Goal: Task Accomplishment & Management: Manage account settings

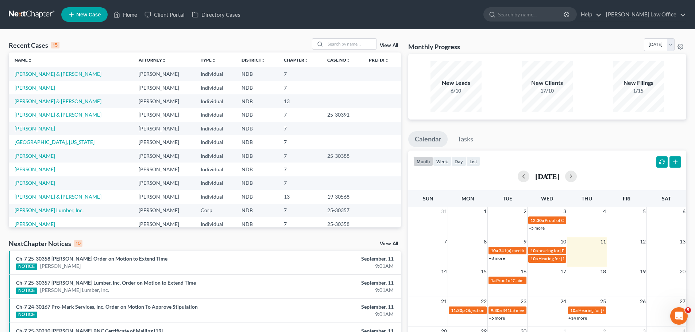
scroll to position [36, 0]
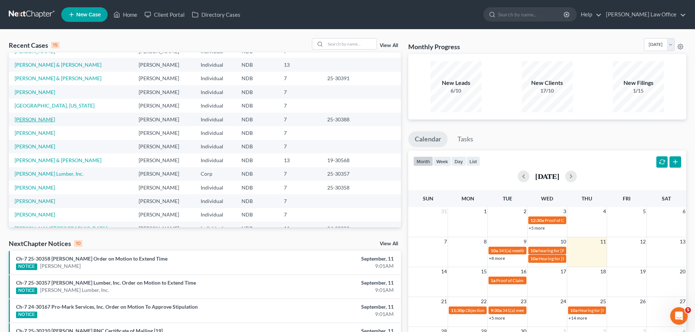
click at [28, 118] on link "[PERSON_NAME]" at bounding box center [35, 119] width 41 height 6
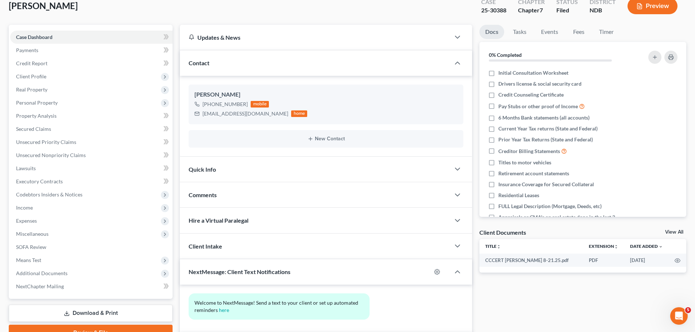
scroll to position [93, 0]
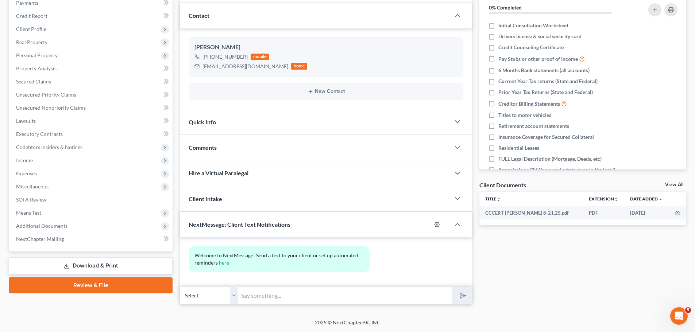
click at [92, 263] on link "Download & Print" at bounding box center [91, 266] width 164 height 17
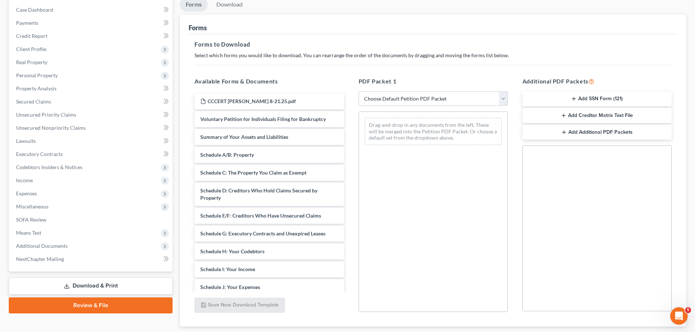
scroll to position [73, 0]
click at [505, 99] on select "Choose Default Petition PDF Packet Complete Bankruptcy Petition (all forms and …" at bounding box center [433, 98] width 149 height 15
select select "4"
click at [359, 91] on select "Choose Default Petition PDF Packet Complete Bankruptcy Petition (all forms and …" at bounding box center [433, 98] width 149 height 15
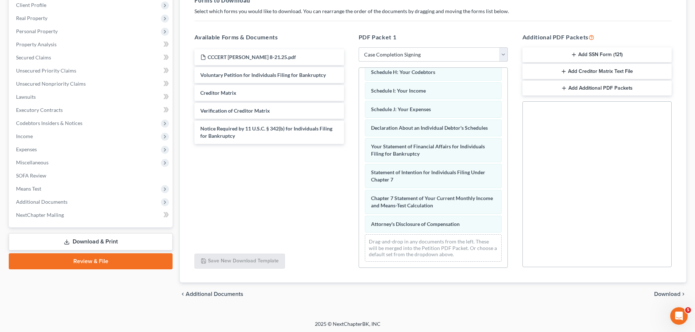
scroll to position [118, 0]
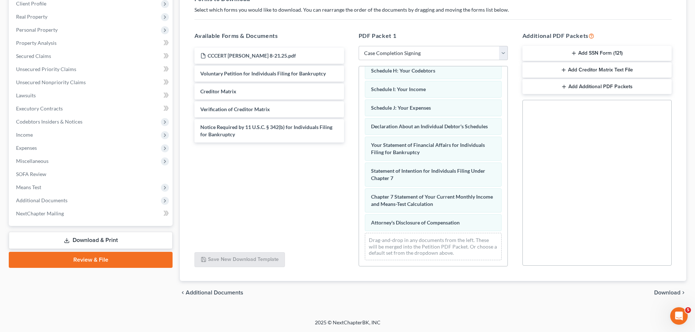
click at [663, 292] on span "Download" at bounding box center [667, 293] width 26 height 6
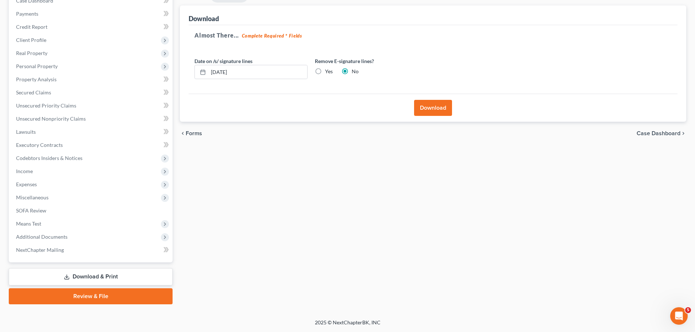
click at [432, 107] on button "Download" at bounding box center [433, 108] width 38 height 16
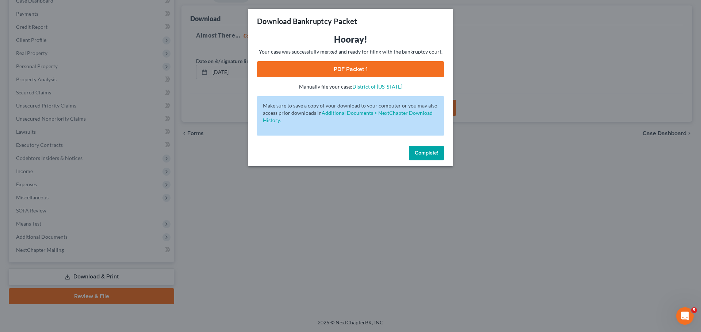
click at [357, 67] on link "PDF Packet 1" at bounding box center [350, 69] width 187 height 16
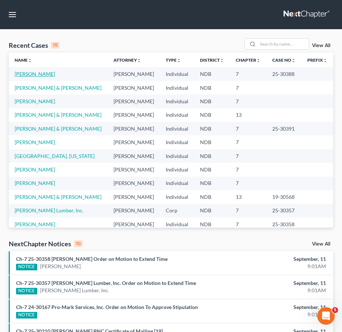
click at [30, 74] on link "[PERSON_NAME]" at bounding box center [35, 74] width 41 height 6
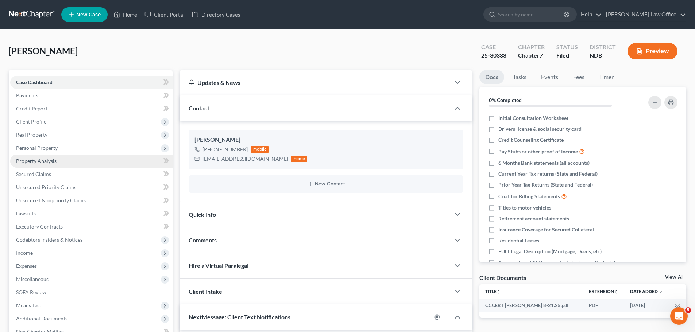
click at [54, 160] on span "Property Analysis" at bounding box center [36, 161] width 41 height 6
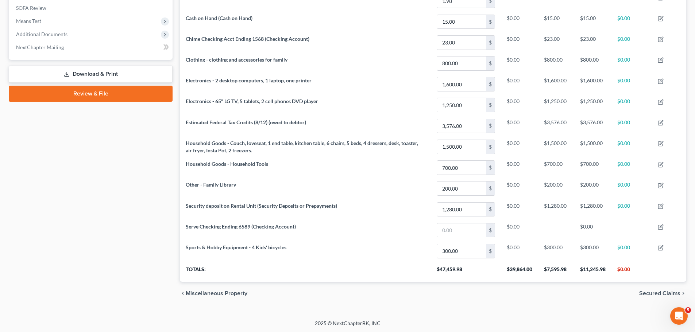
scroll to position [285, 0]
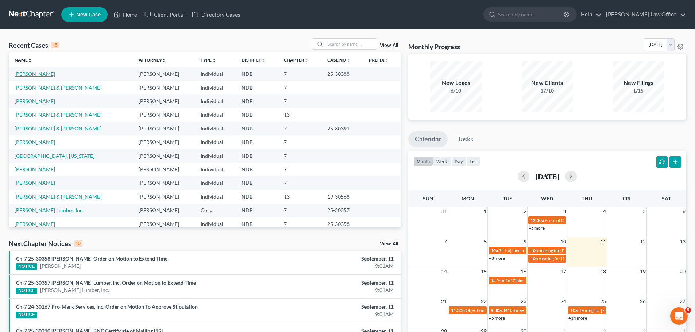
click at [35, 73] on link "[PERSON_NAME]" at bounding box center [35, 74] width 41 height 6
click at [36, 72] on link "[PERSON_NAME]" at bounding box center [35, 74] width 41 height 6
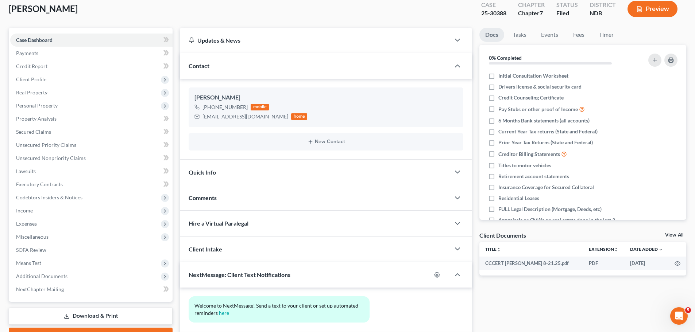
scroll to position [93, 0]
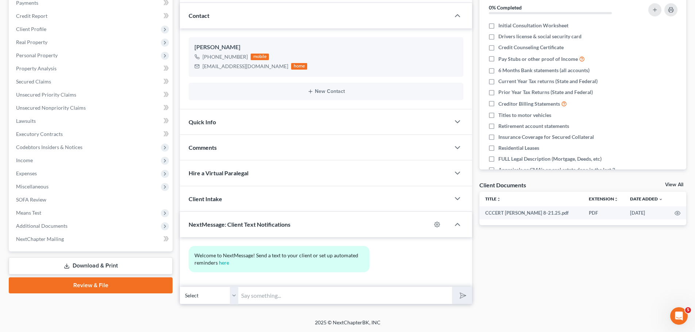
click at [110, 265] on link "Download & Print" at bounding box center [91, 266] width 164 height 17
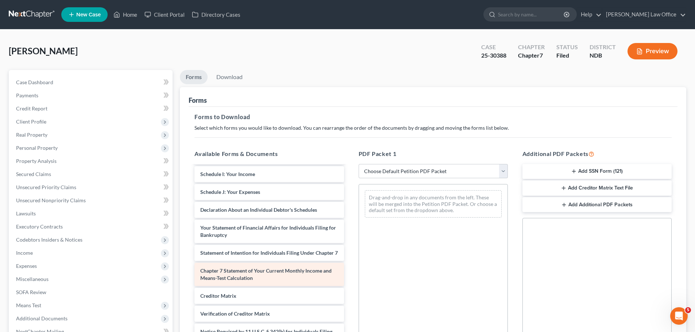
scroll to position [177, 0]
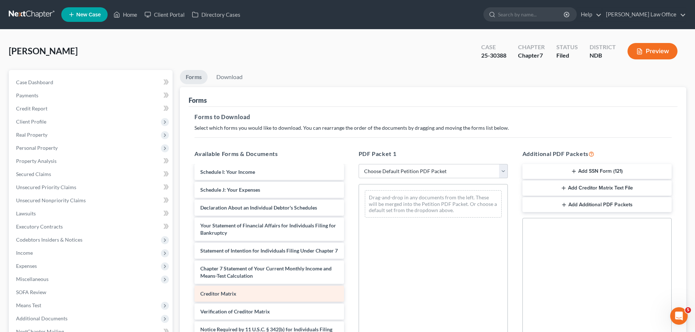
click at [229, 290] on div "CCCERT ENGH 8-21.25.pdf Voluntary Petition for Individuals Filing for Bankruptc…" at bounding box center [269, 179] width 161 height 367
click at [229, 294] on div "Creditor Matrix CCCERT ENGH 8-21.25.pdf Voluntary Petition for Individuals Fili…" at bounding box center [269, 179] width 161 height 367
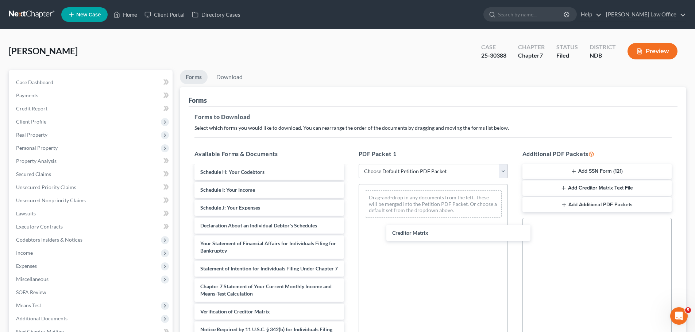
drag, startPoint x: 237, startPoint y: 290, endPoint x: 428, endPoint y: 229, distance: 200.0
click at [350, 227] on div "Creditor Matrix CCCERT ENGH 8-21.25.pdf Voluntary Petition for Individuals Fili…" at bounding box center [269, 188] width 161 height 349
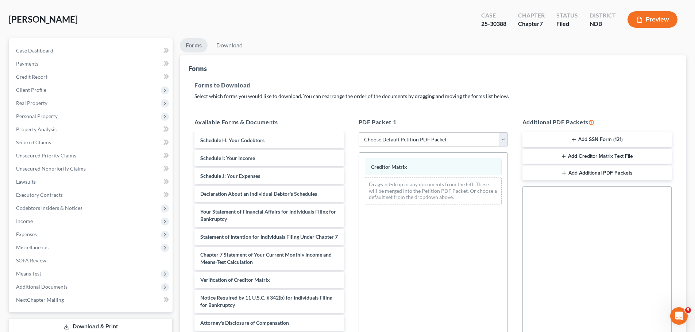
scroll to position [118, 0]
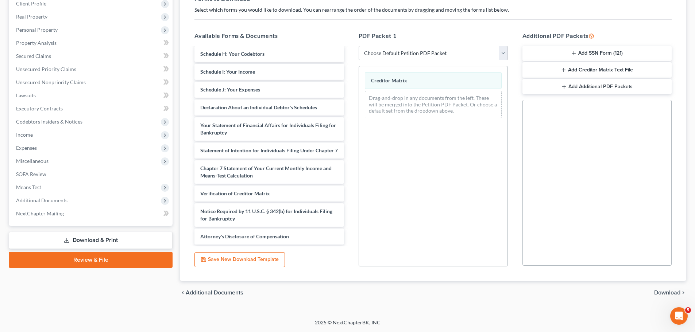
click at [669, 292] on span "Download" at bounding box center [667, 293] width 26 height 6
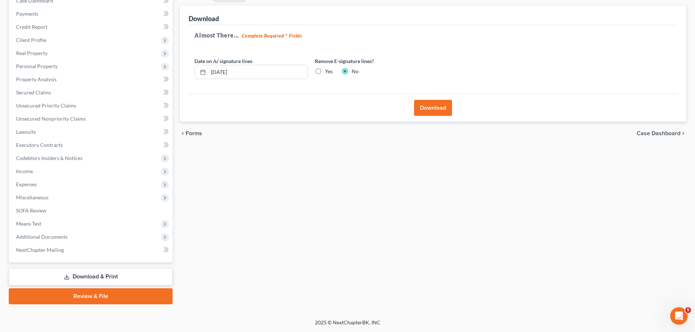
click at [431, 108] on button "Download" at bounding box center [433, 108] width 38 height 16
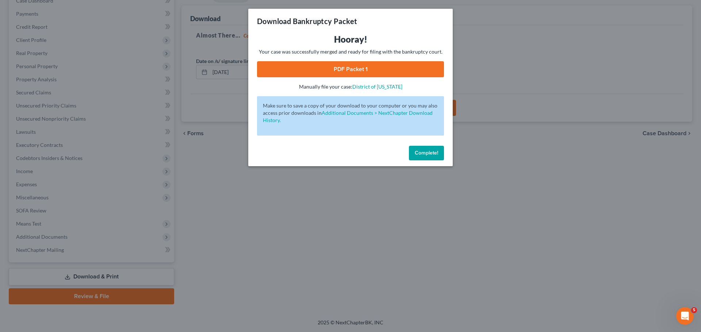
click at [366, 65] on link "PDF Packet 1" at bounding box center [350, 69] width 187 height 16
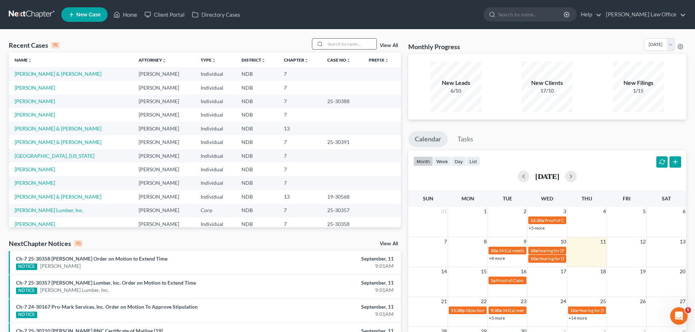
click at [340, 46] on input "search" at bounding box center [351, 44] width 51 height 11
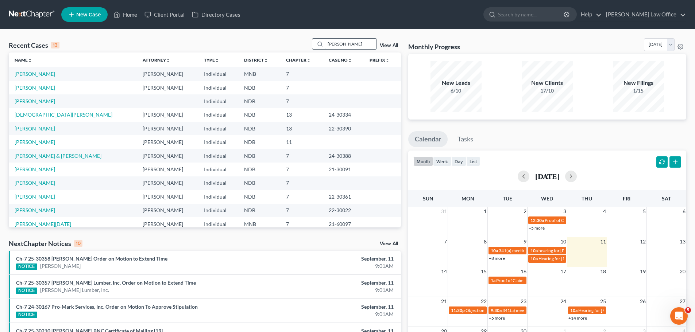
type input "hUBERT"
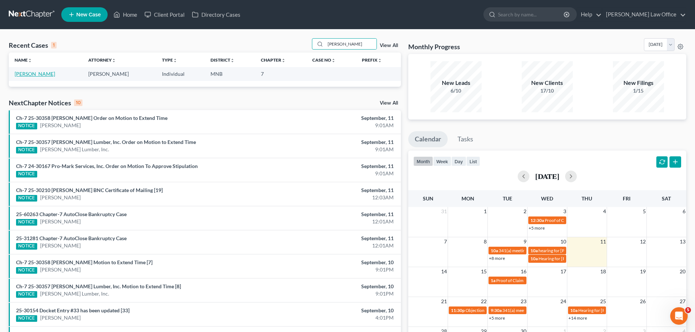
click at [36, 72] on link "Hubert, Lacey" at bounding box center [35, 74] width 41 height 6
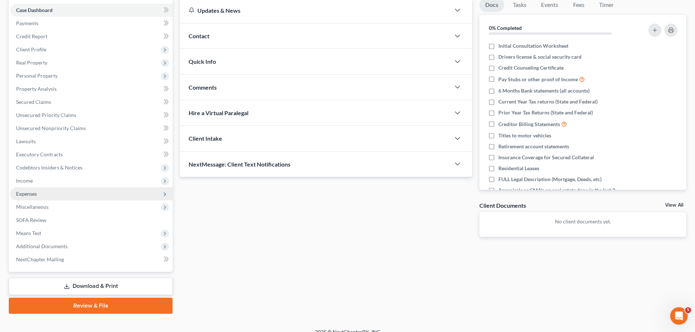
scroll to position [73, 0]
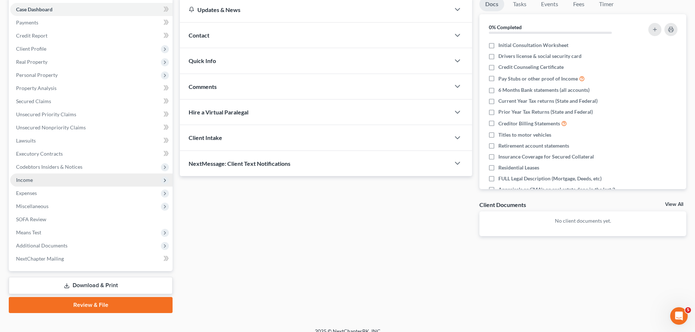
click at [27, 178] on span "Income" at bounding box center [24, 180] width 17 height 6
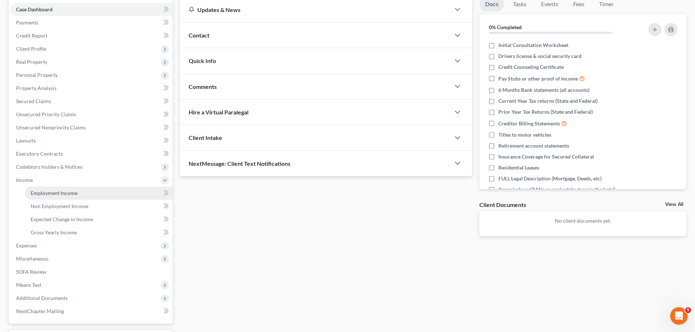
click at [39, 191] on span "Employment Income" at bounding box center [54, 193] width 47 height 6
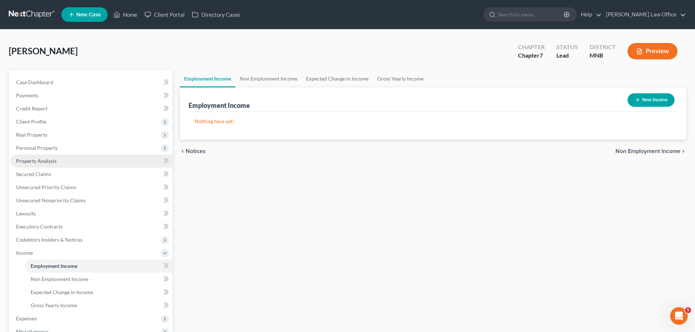
click at [52, 162] on span "Property Analysis" at bounding box center [36, 161] width 41 height 6
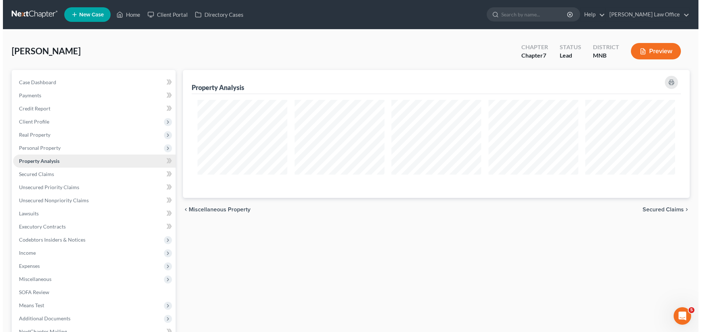
scroll to position [128, 507]
click at [51, 162] on span "Property Analysis" at bounding box center [36, 161] width 41 height 6
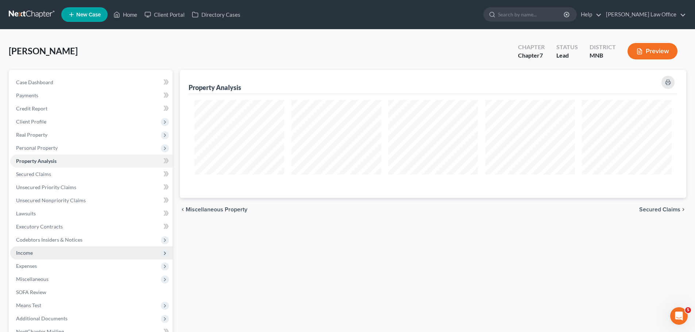
click at [28, 254] on span "Income" at bounding box center [24, 253] width 17 height 6
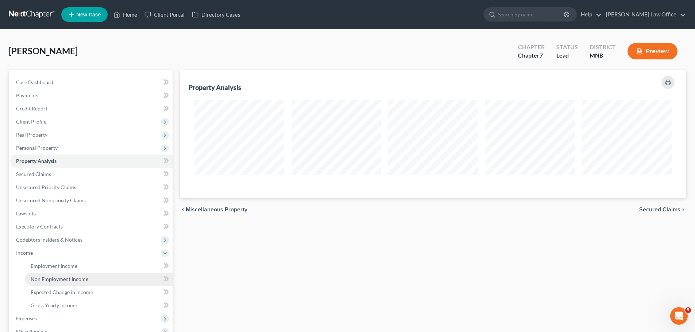
click at [55, 280] on span "Non Employment Income" at bounding box center [60, 279] width 58 height 6
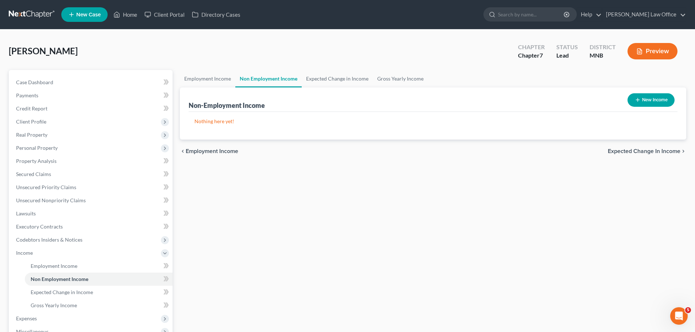
click at [340, 98] on button "New Income" at bounding box center [651, 100] width 47 height 14
select select "0"
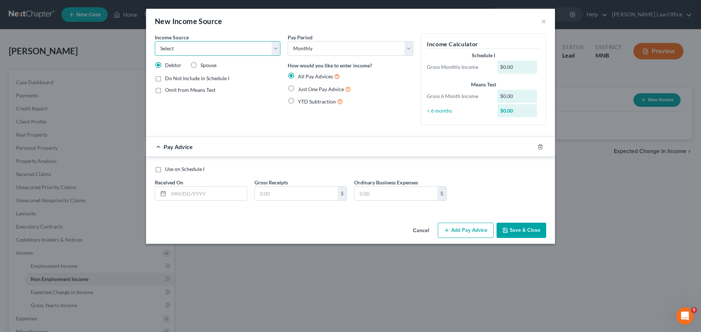
click at [276, 47] on select "Select Unemployment Disability (from employer) Pension Retirement Social Securi…" at bounding box center [218, 48] width 126 height 15
select select "7"
click at [155, 41] on select "Select Unemployment Disability (from employer) Pension Retirement Social Securi…" at bounding box center [218, 48] width 126 height 15
click at [298, 89] on label "Just One Pay Advice" at bounding box center [324, 89] width 53 height 8
click at [301, 89] on input "Just One Pay Advice" at bounding box center [303, 87] width 5 height 5
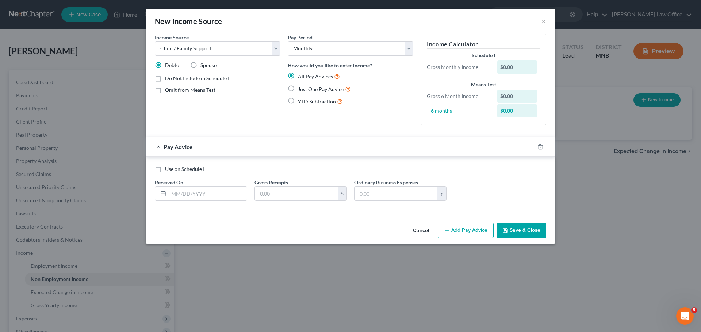
radio input "true"
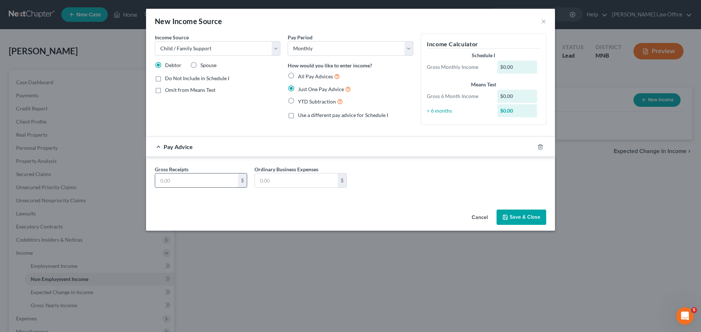
click at [170, 182] on input "text" at bounding box center [196, 181] width 83 height 14
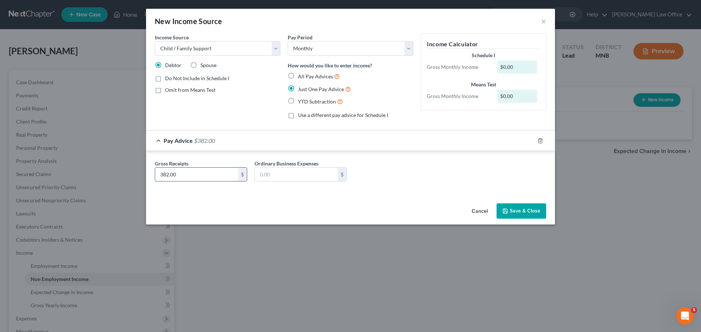
type input "382.00"
click at [340, 208] on button "Save & Close" at bounding box center [521, 211] width 50 height 15
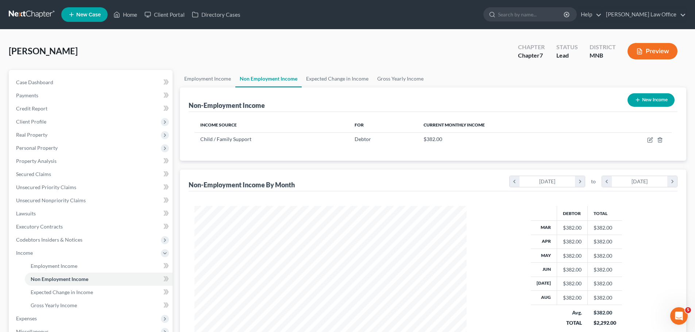
scroll to position [364798, 364647]
click at [37, 109] on span "Credit Report" at bounding box center [31, 108] width 31 height 6
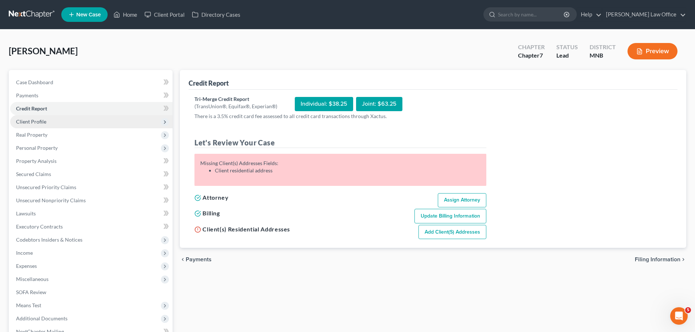
click at [30, 120] on span "Client Profile" at bounding box center [31, 122] width 30 height 6
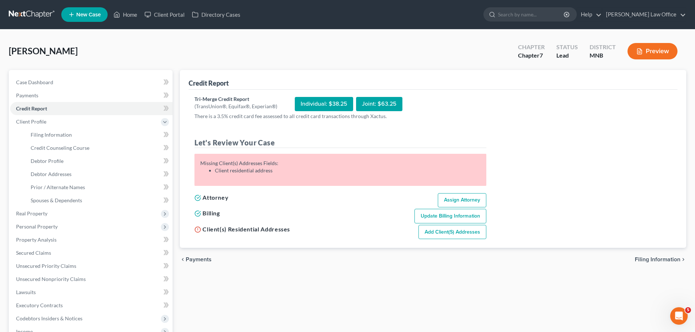
drag, startPoint x: 344, startPoint y: 217, endPoint x: 334, endPoint y: 218, distance: 10.6
click at [340, 218] on div "Billing Update Billing Information" at bounding box center [340, 216] width 299 height 16
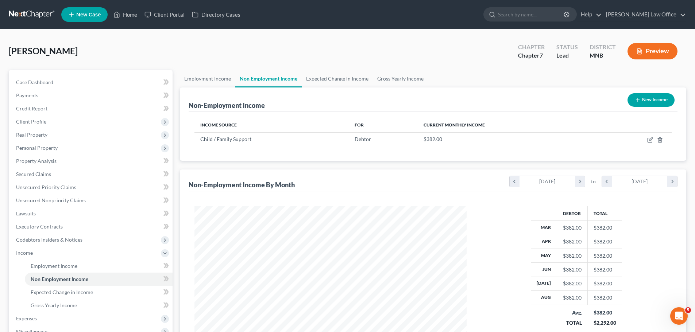
scroll to position [136, 287]
drag, startPoint x: 101, startPoint y: 50, endPoint x: 89, endPoint y: 46, distance: 12.3
click at [101, 51] on div "Hubert, Lacey Upgraded Chapter Chapter 7 Status Lead District MNB Preview" at bounding box center [348, 54] width 678 height 32
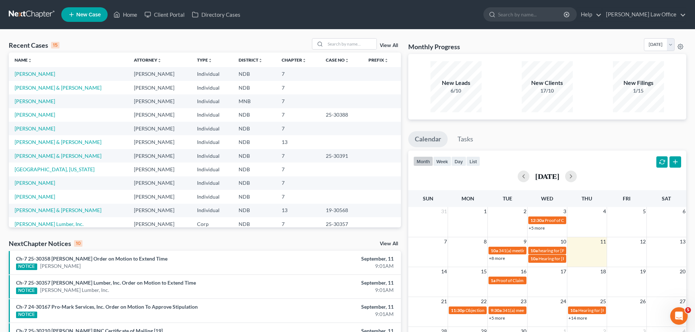
click at [48, 101] on td "[PERSON_NAME]" at bounding box center [68, 102] width 119 height 14
click at [36, 99] on link "[PERSON_NAME]" at bounding box center [35, 101] width 41 height 6
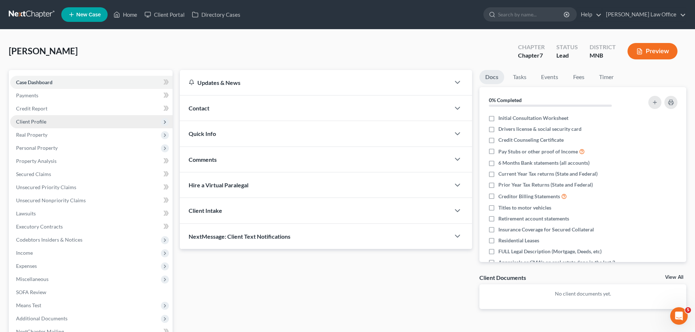
click at [41, 122] on span "Client Profile" at bounding box center [31, 122] width 30 height 6
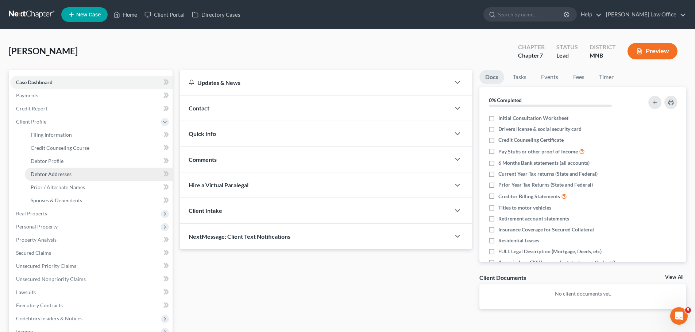
click at [60, 176] on span "Debtor Addresses" at bounding box center [51, 174] width 41 height 6
select select "0"
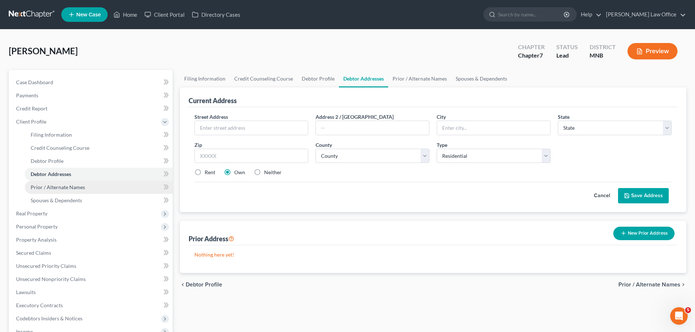
click at [66, 185] on span "Prior / Alternate Names" at bounding box center [58, 187] width 54 height 6
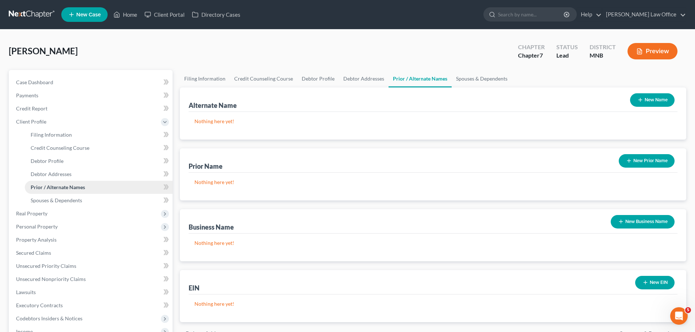
click at [66, 188] on span "Prior / Alternate Names" at bounding box center [58, 187] width 54 height 6
click at [49, 173] on span "Debtor Addresses" at bounding box center [51, 174] width 41 height 6
select select "0"
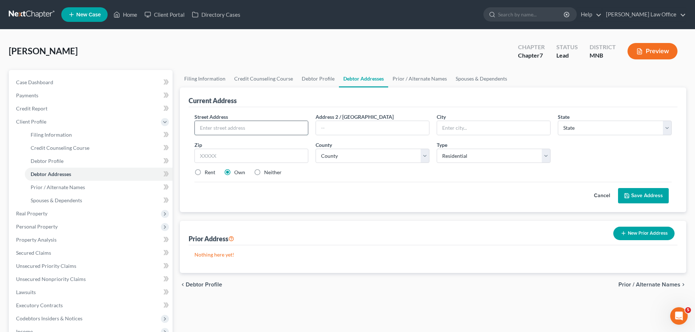
click at [218, 124] on input "text" at bounding box center [251, 128] width 113 height 14
type input "2725 40th Street South, Apt 317"
type input "56560"
type input "Moorhead"
select select "24"
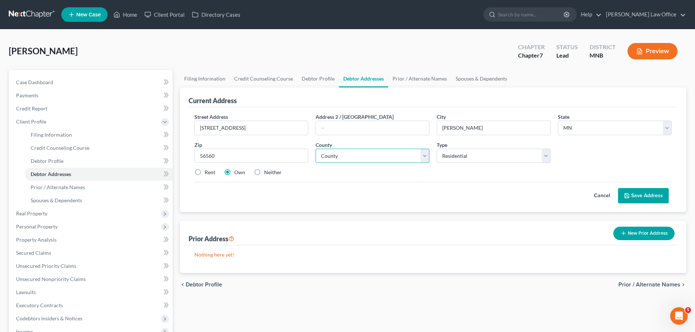
click at [424, 154] on select "County Aitkin County Anoka County Becker County Beltrami County Benton County B…" at bounding box center [373, 156] width 114 height 15
select select "13"
click at [316, 149] on select "County Aitkin County Anoka County Becker County Beltrami County Benton County B…" at bounding box center [373, 156] width 114 height 15
click at [205, 174] on label "Rent" at bounding box center [210, 172] width 11 height 7
click at [208, 174] on input "Rent" at bounding box center [210, 171] width 5 height 5
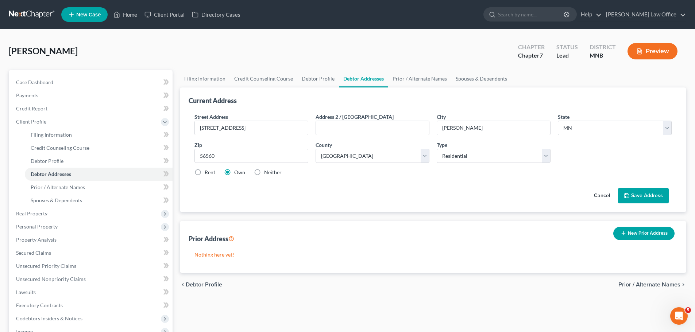
radio input "true"
click at [642, 195] on button "Save Address" at bounding box center [643, 195] width 51 height 15
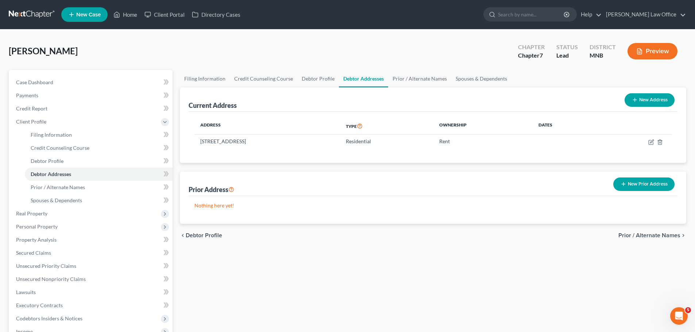
click at [650, 184] on button "New Prior Address" at bounding box center [643, 185] width 61 height 14
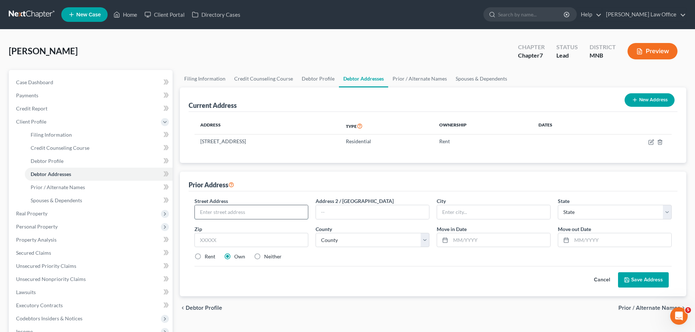
click at [229, 211] on input "text" at bounding box center [251, 212] width 113 height 14
type input "1216 24th Avenue South"
type input "56560"
type input "Moorhead"
select select "24"
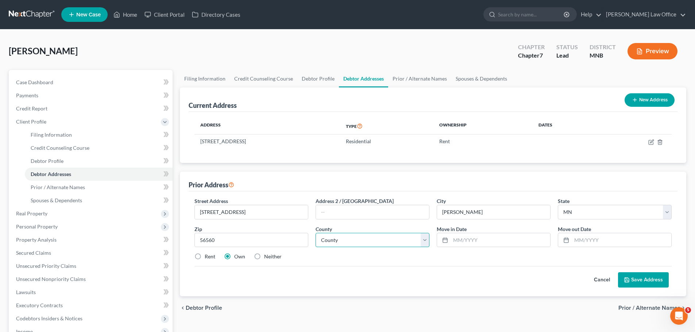
click at [428, 236] on select "County Aitkin County Anoka County Becker County Beltrami County Benton County B…" at bounding box center [373, 240] width 114 height 15
select select "12"
click at [316, 233] on select "County Aitkin County Anoka County Becker County Beltrami County Benton County B…" at bounding box center [373, 240] width 114 height 15
click at [640, 278] on button "Save Address" at bounding box center [643, 280] width 51 height 15
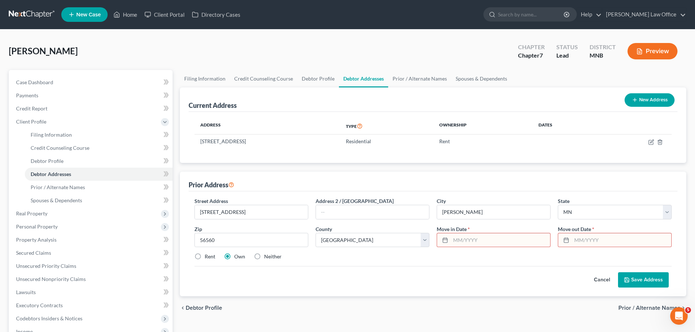
drag, startPoint x: 473, startPoint y: 237, endPoint x: 476, endPoint y: 236, distance: 3.9
click at [476, 236] on input "text" at bounding box center [501, 241] width 100 height 14
type input "08/2019"
type input "08/2025"
click at [642, 281] on button "Save Address" at bounding box center [643, 280] width 51 height 15
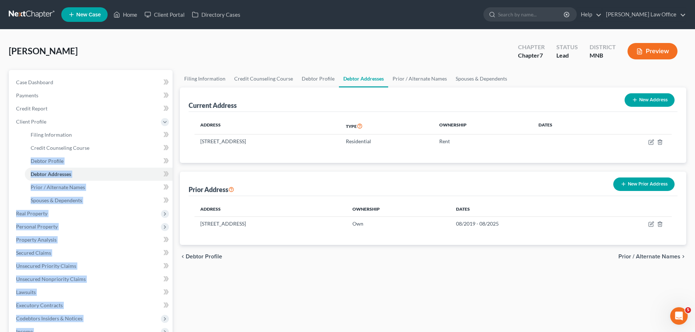
click at [40, 332] on html "Home New Case Client Portal Directory Cases Bulie Diaz Law Office alan@bulielaw…" at bounding box center [347, 246] width 695 height 493
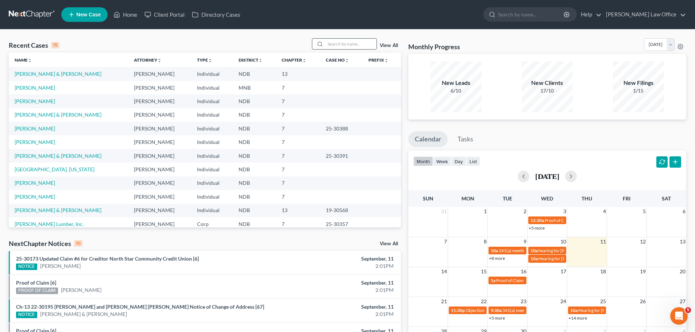
click at [338, 44] on input "search" at bounding box center [351, 44] width 51 height 11
type input "[PERSON_NAME]"
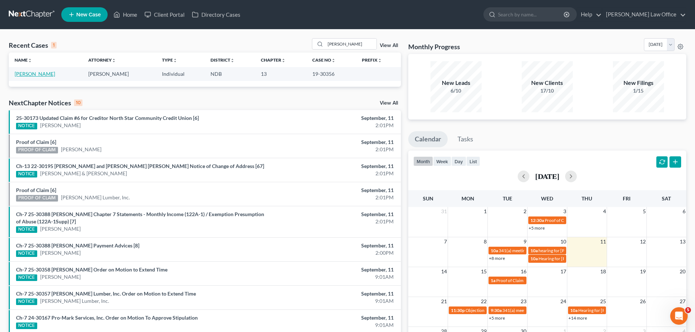
click at [28, 76] on link "[PERSON_NAME]" at bounding box center [35, 74] width 41 height 6
select select "4"
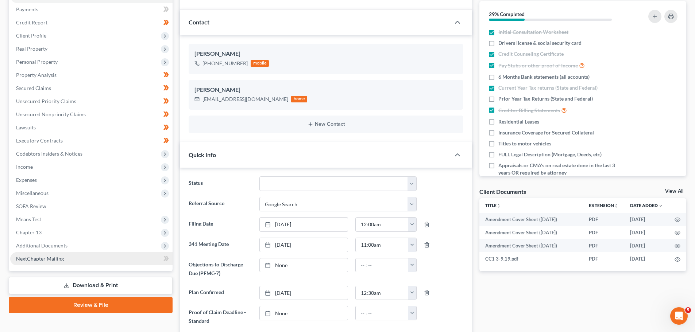
scroll to position [109, 0]
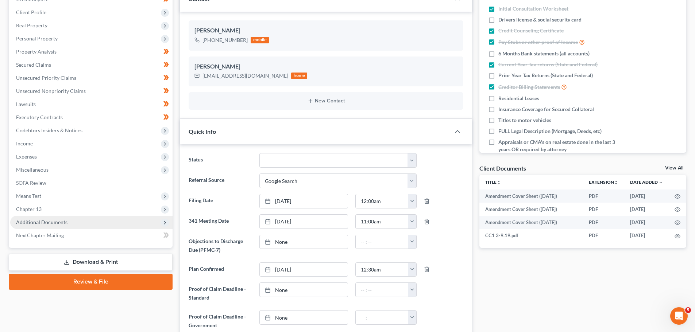
click at [42, 222] on span "Additional Documents" at bounding box center [41, 222] width 51 height 6
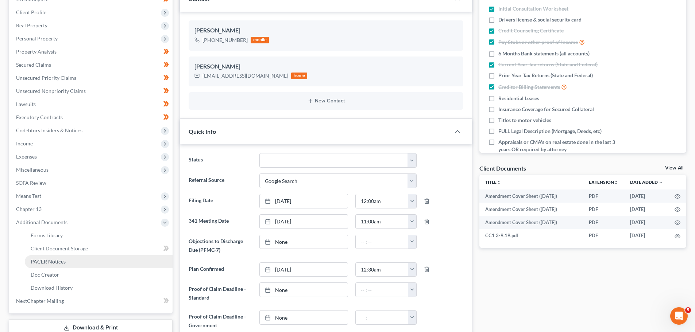
click at [49, 263] on span "PACER Notices" at bounding box center [48, 262] width 35 height 6
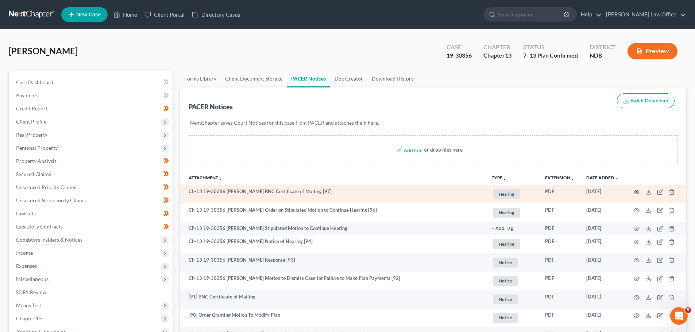
click at [638, 192] on circle "button" at bounding box center [636, 192] width 1 height 1
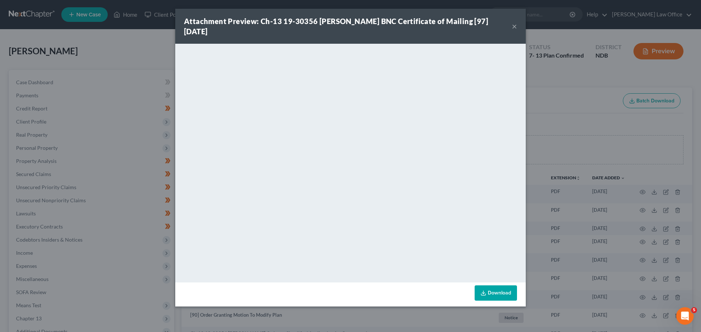
click at [513, 26] on button "×" at bounding box center [514, 26] width 5 height 9
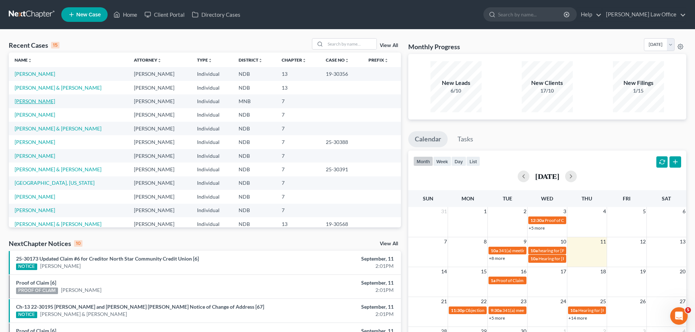
click at [31, 103] on link "[PERSON_NAME]" at bounding box center [35, 101] width 41 height 6
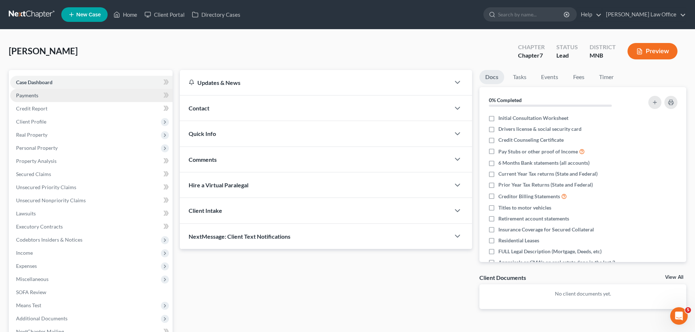
click at [36, 94] on span "Payments" at bounding box center [27, 95] width 22 height 6
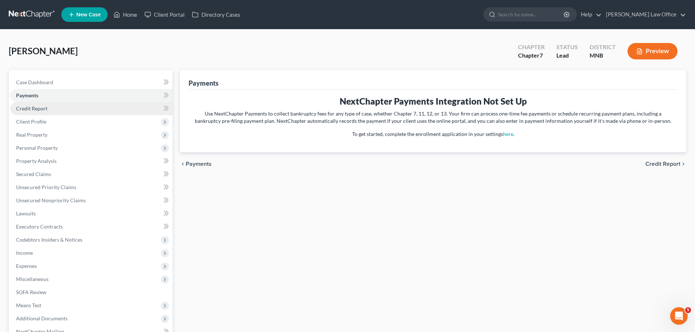
click at [33, 108] on span "Credit Report" at bounding box center [31, 108] width 31 height 6
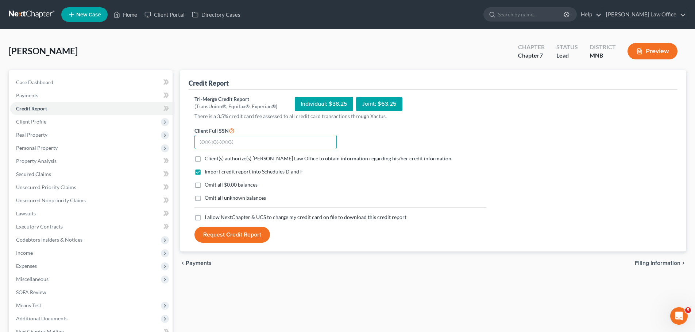
drag, startPoint x: 214, startPoint y: 142, endPoint x: 227, endPoint y: 143, distance: 13.2
click at [225, 143] on input "text" at bounding box center [266, 142] width 142 height 15
type input "591-24-2233"
click at [205, 158] on label "Client(s) authorize(s) [PERSON_NAME] Law Office to obtain information regarding…" at bounding box center [329, 158] width 248 height 7
click at [208, 158] on input "Client(s) authorize(s) [PERSON_NAME] Law Office to obtain information regarding…" at bounding box center [210, 157] width 5 height 5
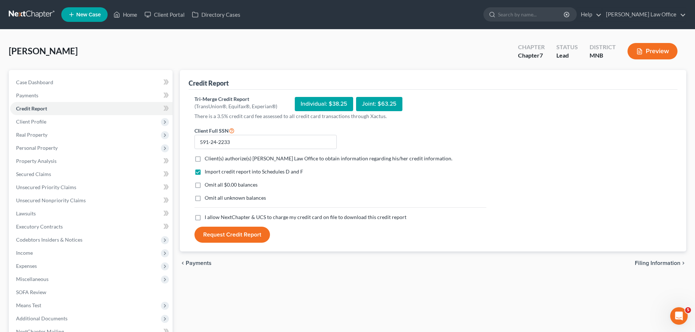
checkbox input "true"
click at [205, 217] on label "I allow NextChapter & UCS to charge my credit card on file to download this cre…" at bounding box center [306, 217] width 202 height 7
click at [208, 217] on input "I allow NextChapter & UCS to charge my credit card on file to download this cre…" at bounding box center [210, 216] width 5 height 5
checkbox input "true"
click at [227, 233] on button "Request Credit Report" at bounding box center [233, 235] width 76 height 16
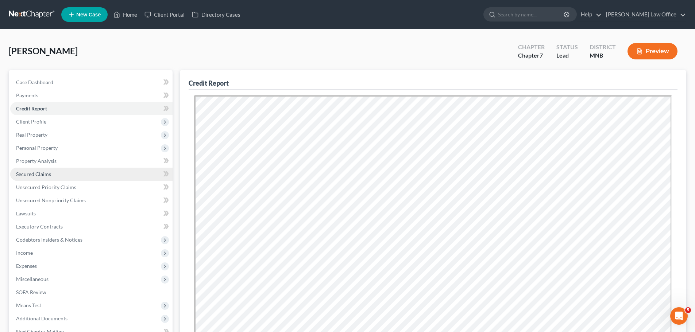
click at [40, 173] on span "Secured Claims" at bounding box center [33, 174] width 35 height 6
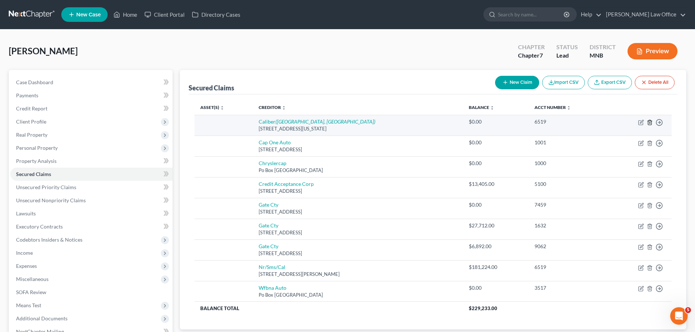
click at [651, 123] on icon "button" at bounding box center [649, 122] width 3 height 5
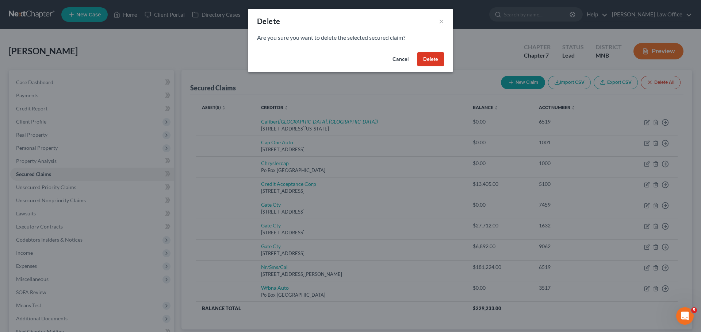
click at [426, 59] on button "Delete" at bounding box center [430, 59] width 27 height 15
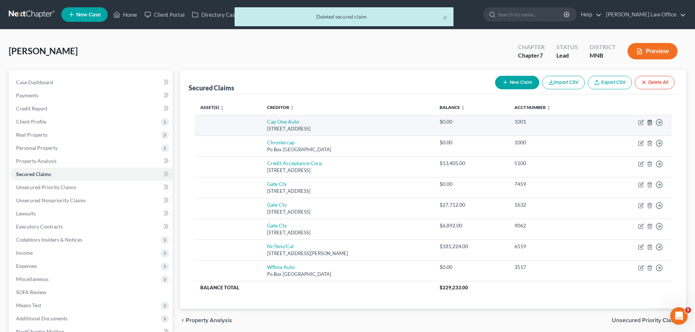
click at [650, 123] on icon "button" at bounding box center [650, 123] width 6 height 6
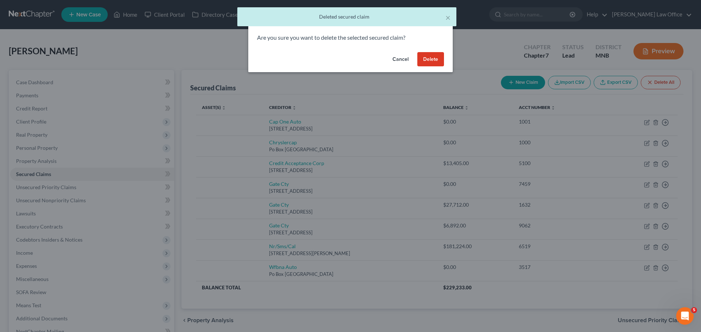
click at [425, 61] on button "Delete" at bounding box center [430, 59] width 27 height 15
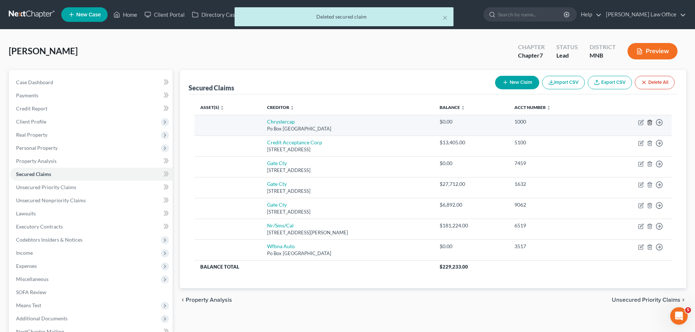
click at [650, 123] on line "button" at bounding box center [650, 122] width 0 height 1
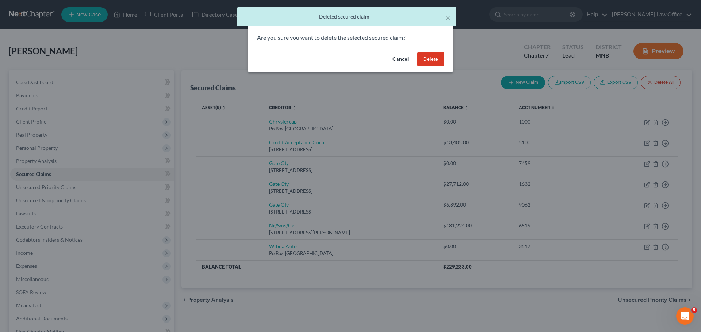
click at [437, 61] on button "Delete" at bounding box center [430, 59] width 27 height 15
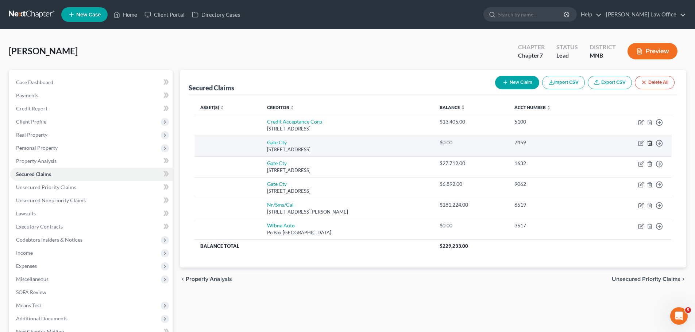
click at [652, 145] on icon "button" at bounding box center [650, 143] width 6 height 6
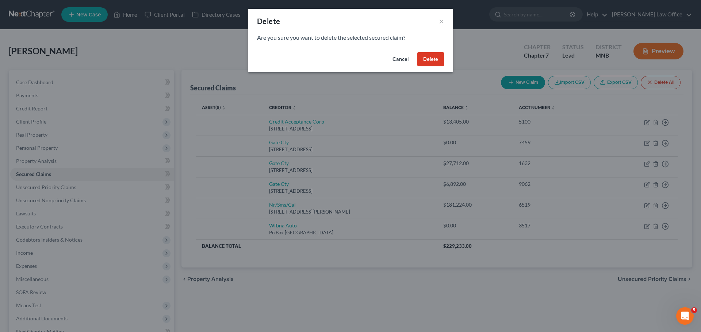
click at [435, 60] on button "Delete" at bounding box center [430, 59] width 27 height 15
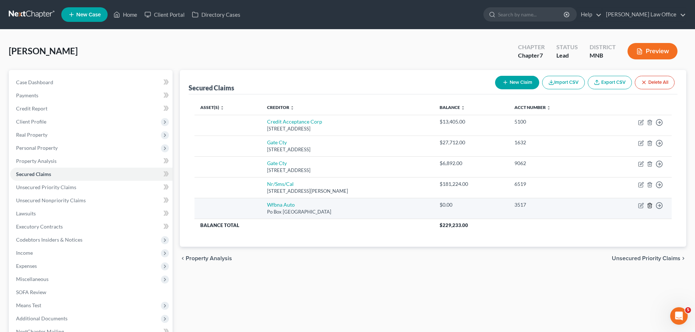
click at [651, 207] on icon "button" at bounding box center [650, 206] width 6 height 6
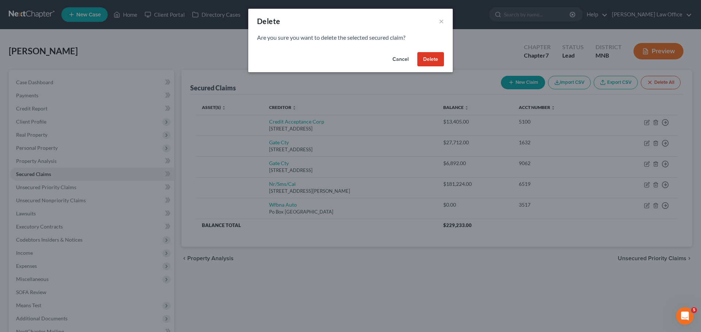
click at [432, 58] on button "Delete" at bounding box center [430, 59] width 27 height 15
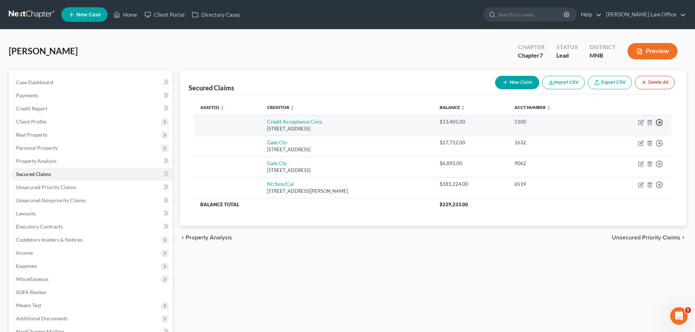
click at [659, 122] on icon "button" at bounding box center [659, 122] width 7 height 7
click at [619, 139] on link "Move to F" at bounding box center [626, 140] width 61 height 12
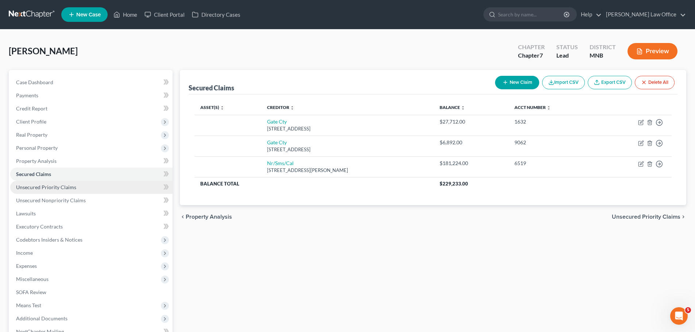
click at [66, 188] on span "Unsecured Priority Claims" at bounding box center [46, 187] width 60 height 6
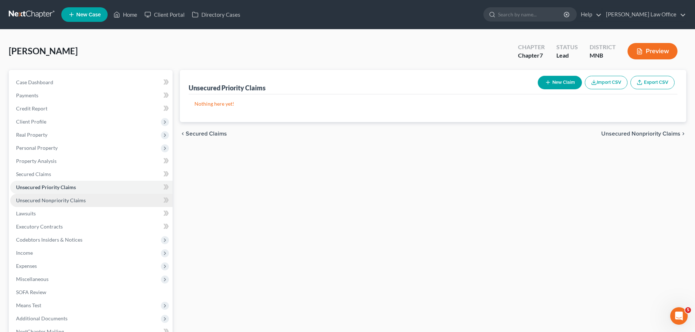
click at [66, 202] on span "Unsecured Nonpriority Claims" at bounding box center [51, 200] width 70 height 6
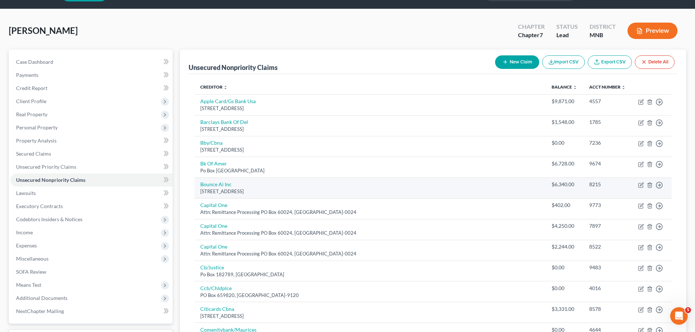
scroll to position [36, 0]
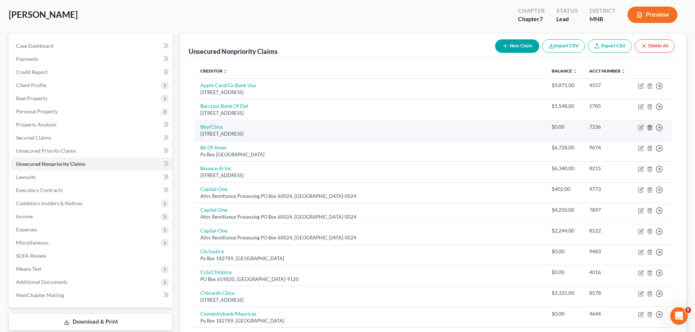
click at [650, 128] on line "button" at bounding box center [650, 127] width 0 height 1
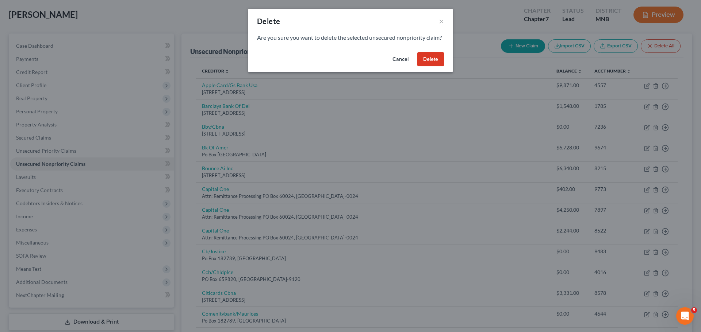
click at [435, 66] on button "Delete" at bounding box center [430, 59] width 27 height 15
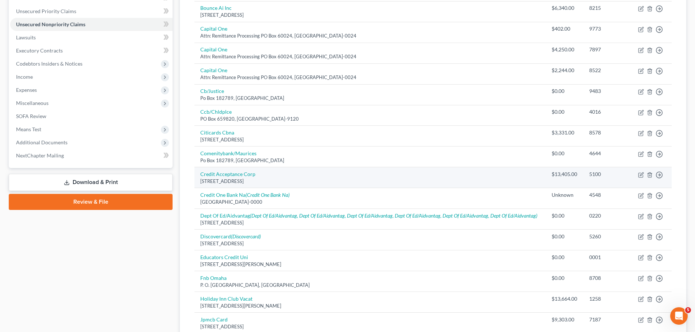
scroll to position [182, 0]
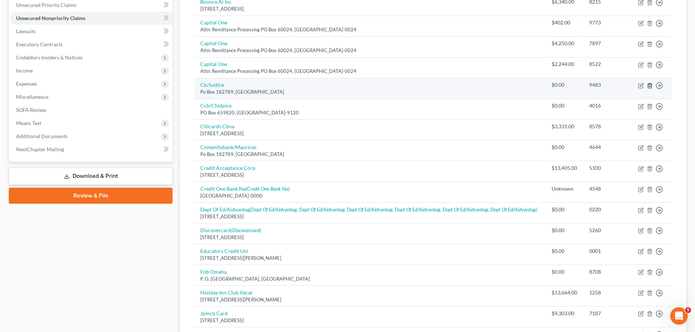
click at [650, 84] on polyline "button" at bounding box center [650, 84] width 4 height 0
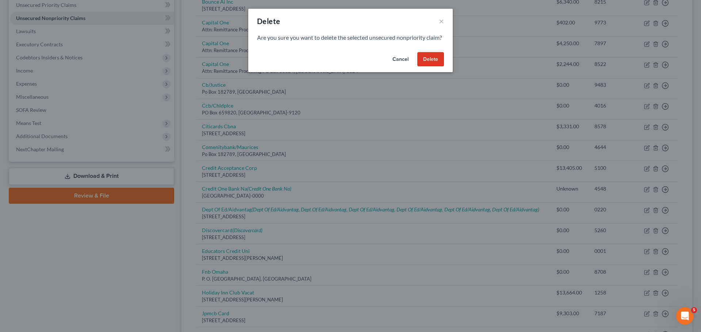
click at [437, 66] on button "Delete" at bounding box center [430, 59] width 27 height 15
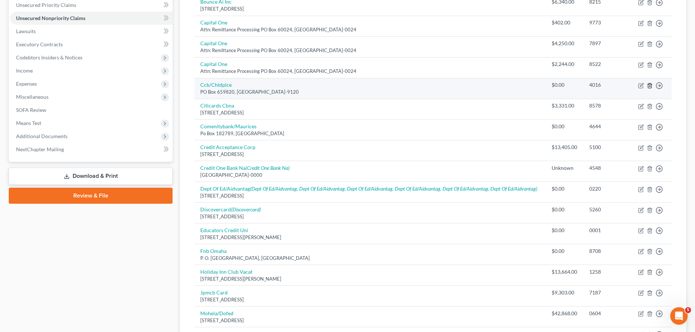
click at [651, 86] on icon "button" at bounding box center [649, 85] width 3 height 5
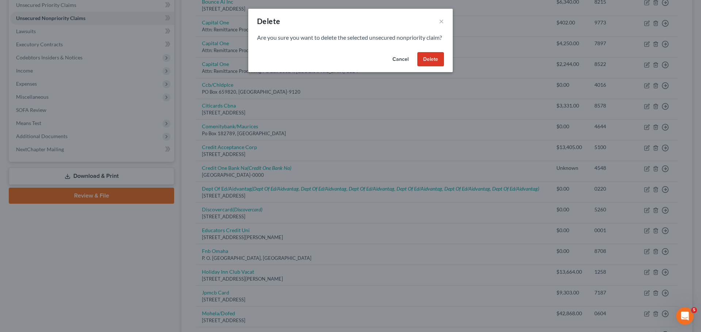
click at [429, 63] on button "Delete" at bounding box center [430, 59] width 27 height 15
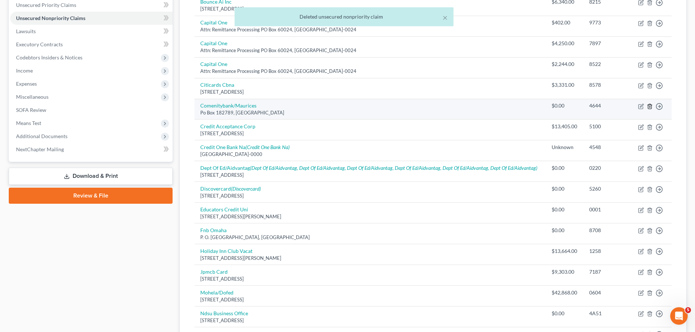
click at [652, 107] on icon "button" at bounding box center [650, 107] width 6 height 6
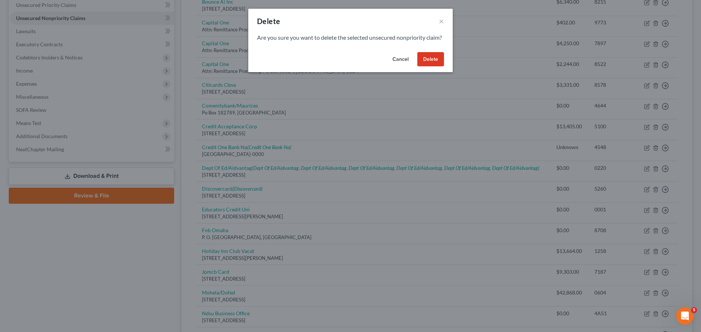
click at [431, 66] on button "Delete" at bounding box center [430, 59] width 27 height 15
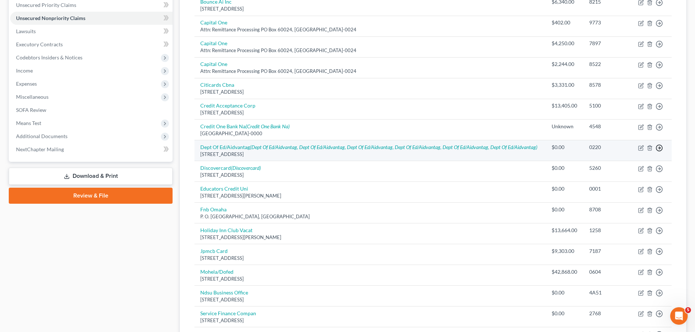
click at [659, 146] on icon "button" at bounding box center [659, 148] width 7 height 7
click at [640, 190] on link "Move to Notice Only" at bounding box center [626, 190] width 61 height 12
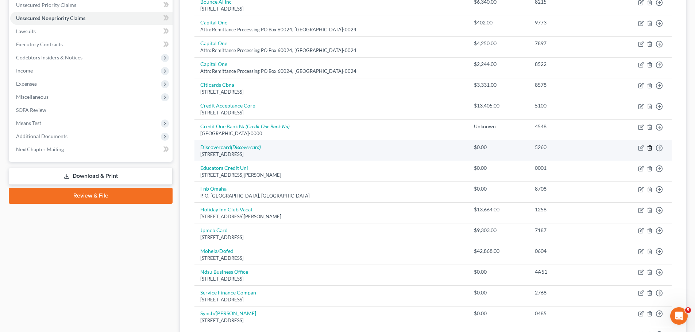
click at [649, 146] on icon "button" at bounding box center [649, 148] width 3 height 5
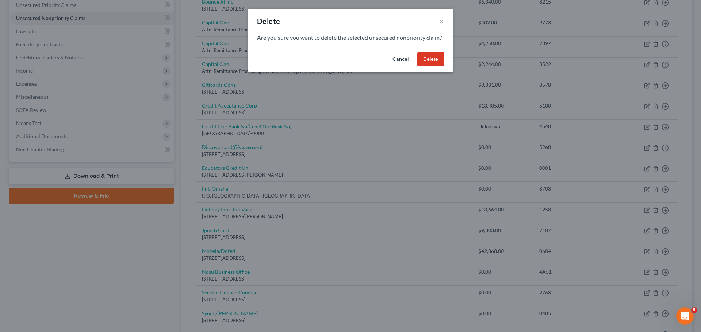
click at [422, 65] on button "Delete" at bounding box center [430, 59] width 27 height 15
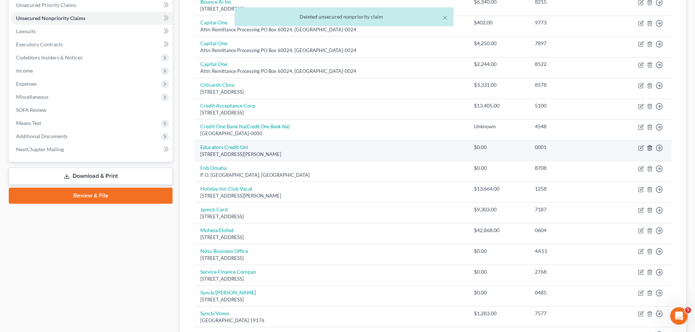
click at [651, 147] on icon "button" at bounding box center [650, 148] width 6 height 6
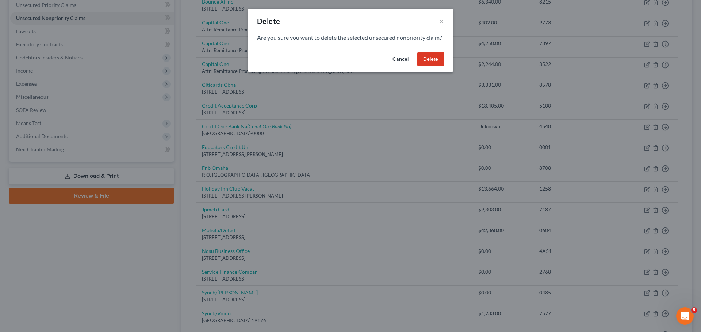
click at [427, 65] on button "Delete" at bounding box center [430, 59] width 27 height 15
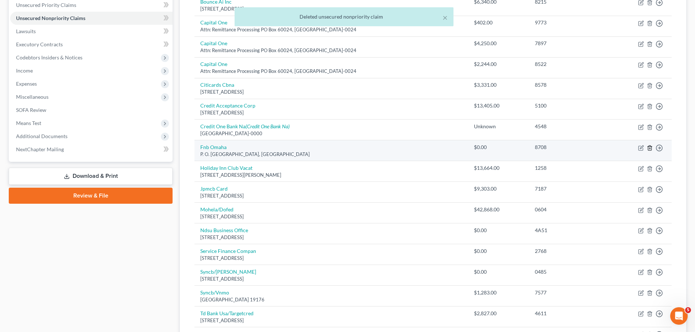
click at [649, 149] on icon "button" at bounding box center [650, 148] width 6 height 6
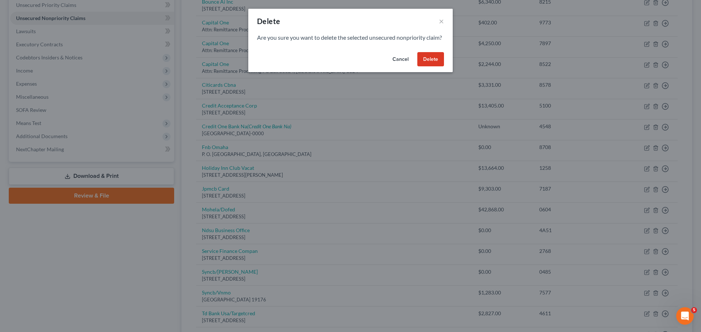
click at [426, 67] on button "Delete" at bounding box center [430, 59] width 27 height 15
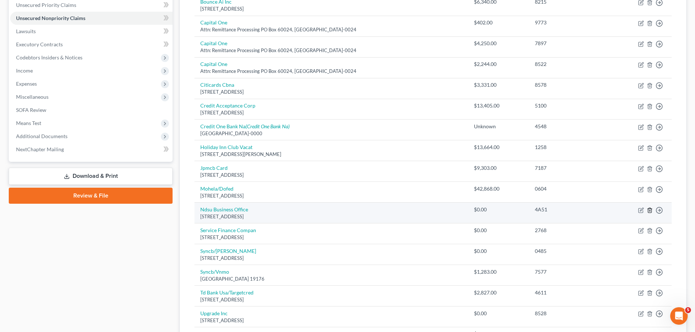
click at [651, 209] on icon "button" at bounding box center [650, 211] width 6 height 6
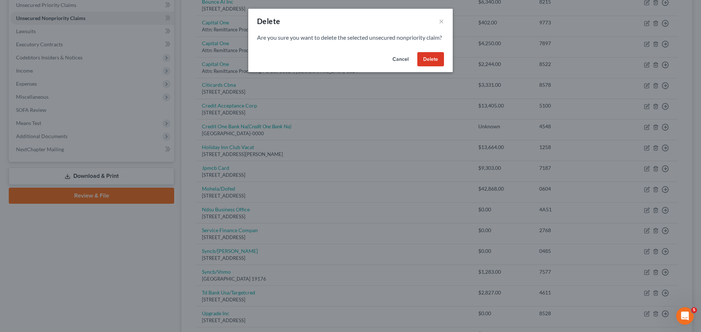
click at [436, 67] on button "Delete" at bounding box center [430, 59] width 27 height 15
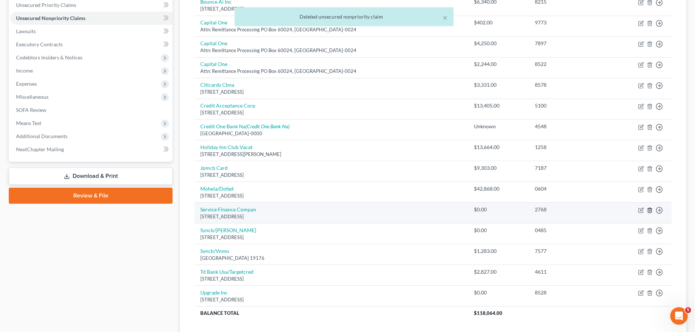
click at [651, 211] on icon "button" at bounding box center [649, 210] width 3 height 5
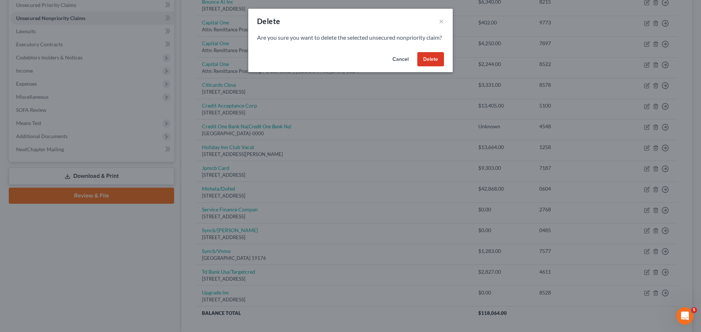
click at [432, 67] on button "Delete" at bounding box center [430, 59] width 27 height 15
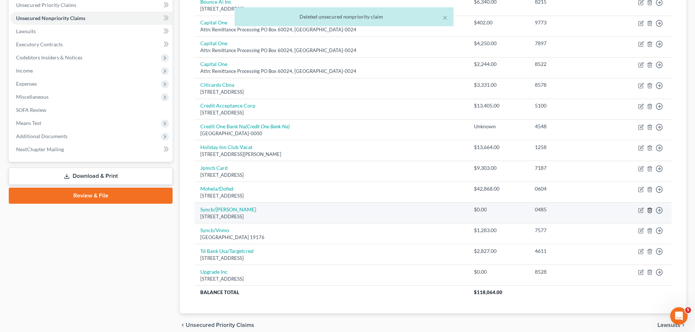
click at [650, 210] on line "button" at bounding box center [650, 210] width 0 height 1
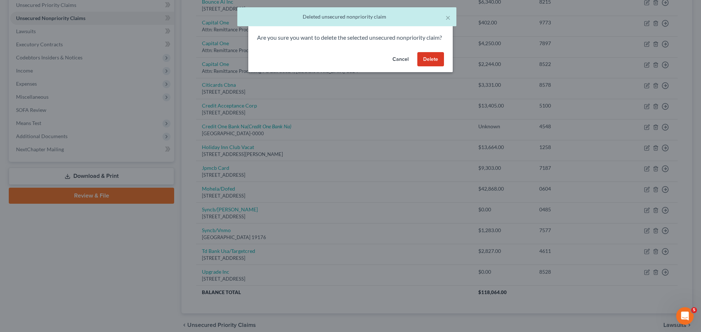
click at [436, 66] on button "Delete" at bounding box center [430, 59] width 27 height 15
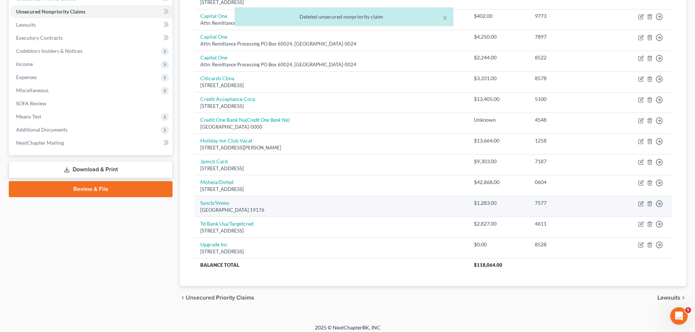
scroll to position [194, 0]
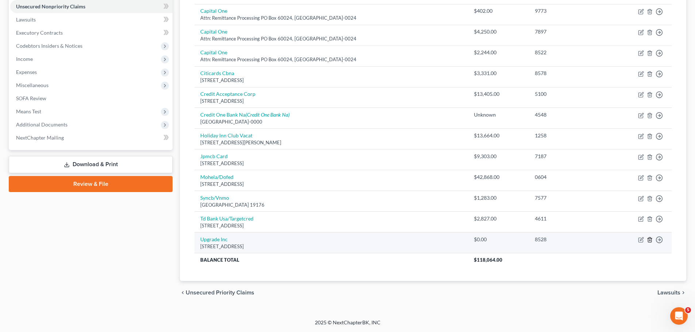
click at [651, 240] on icon "button" at bounding box center [650, 240] width 6 height 6
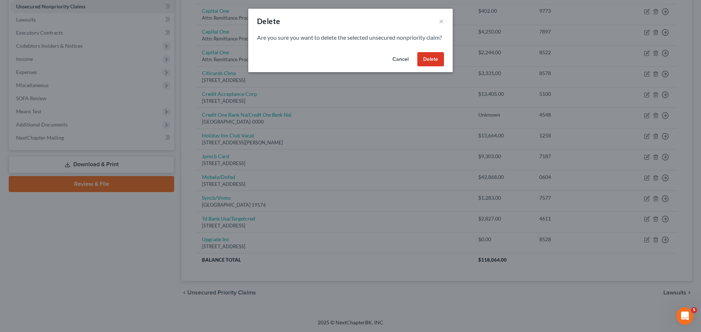
click at [432, 67] on button "Delete" at bounding box center [430, 59] width 27 height 15
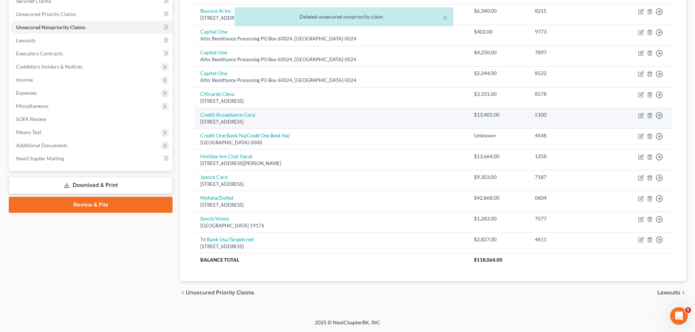
scroll to position [173, 0]
